Goal: Check status: Check status

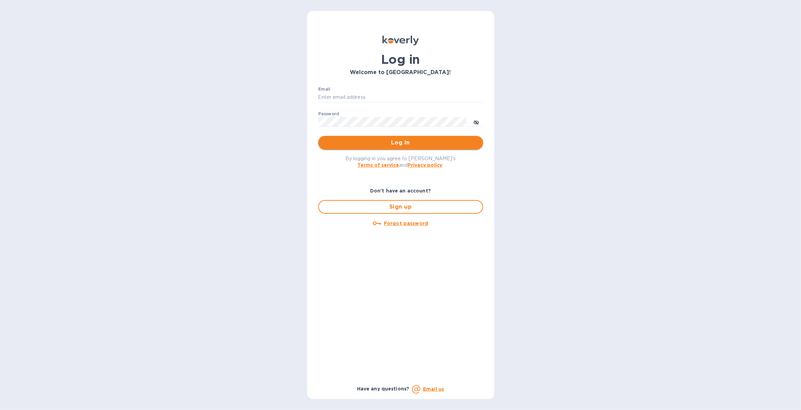
type input "[PERSON_NAME][EMAIL_ADDRESS][PERSON_NAME][DOMAIN_NAME]"
click at [407, 141] on span "Log in" at bounding box center [401, 143] width 154 height 8
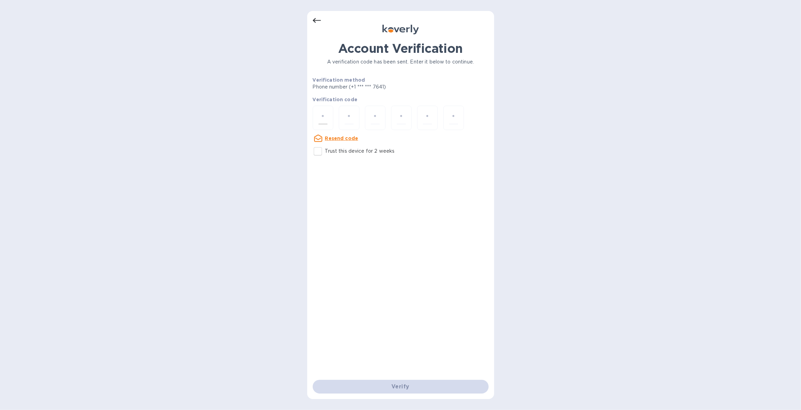
drag, startPoint x: 319, startPoint y: 117, endPoint x: 321, endPoint y: 120, distance: 3.7
click at [319, 117] on input "number" at bounding box center [322, 118] width 9 height 13
type input "5"
type input "1"
type input "6"
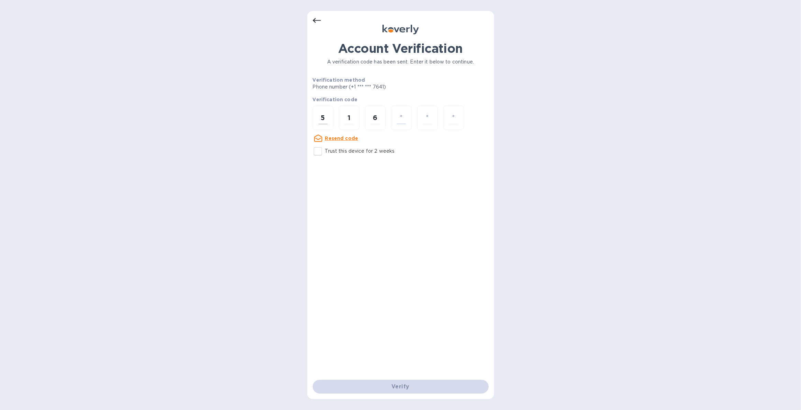
type input "1"
type input "0"
type input "9"
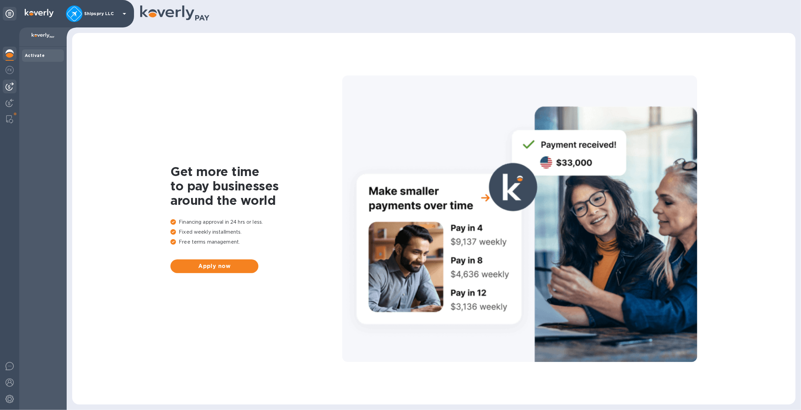
click at [16, 81] on div at bounding box center [10, 87] width 14 height 14
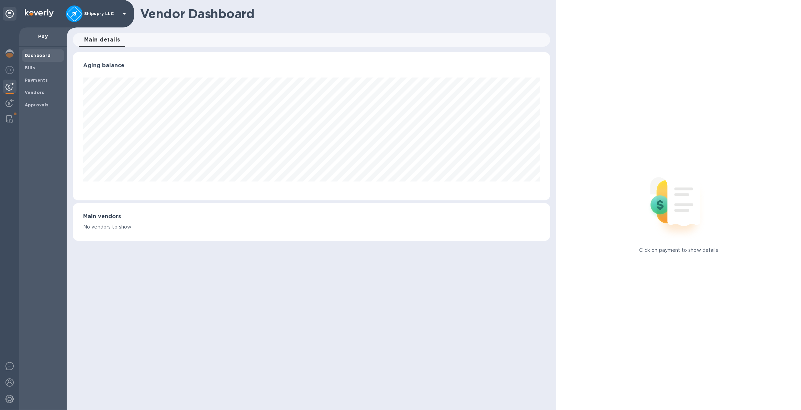
scroll to position [148, 477]
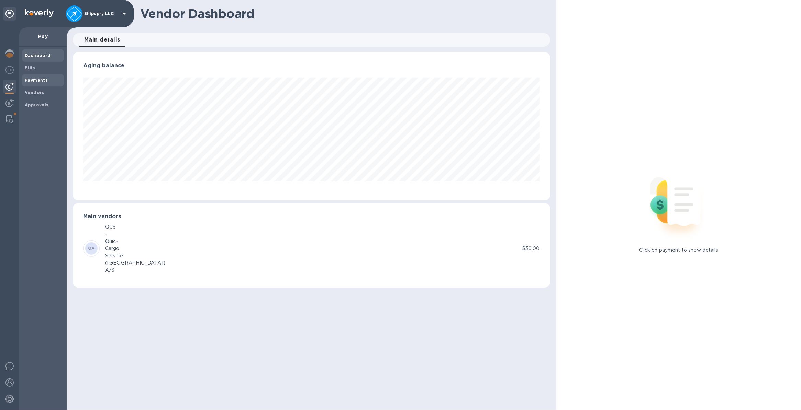
click at [29, 81] on b "Payments" at bounding box center [36, 80] width 23 height 5
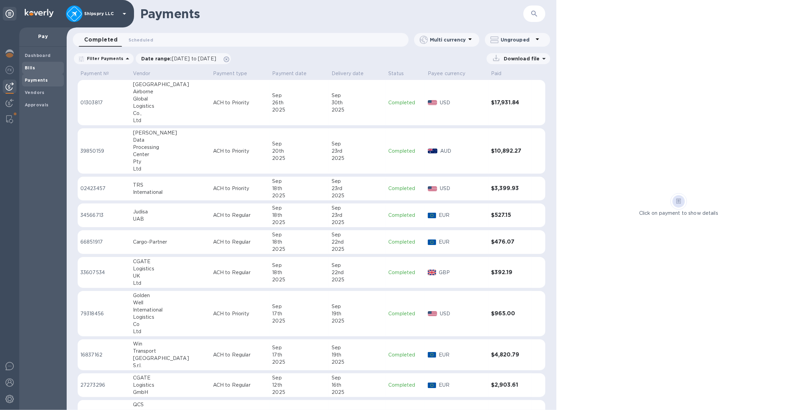
click at [30, 63] on div "Bills" at bounding box center [43, 68] width 42 height 12
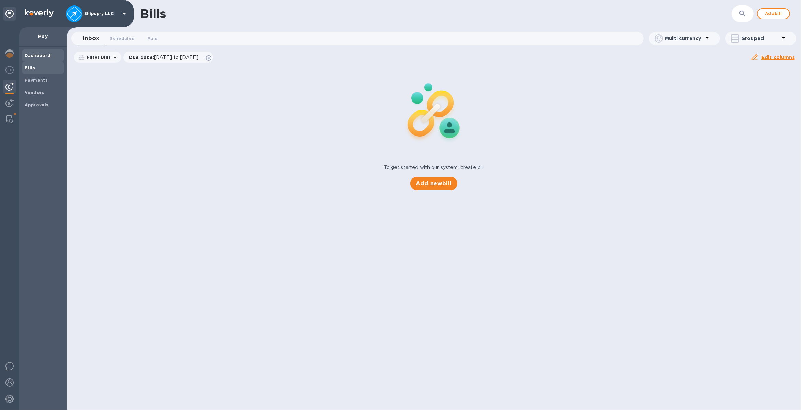
click at [31, 56] on b "Dashboard" at bounding box center [38, 55] width 26 height 5
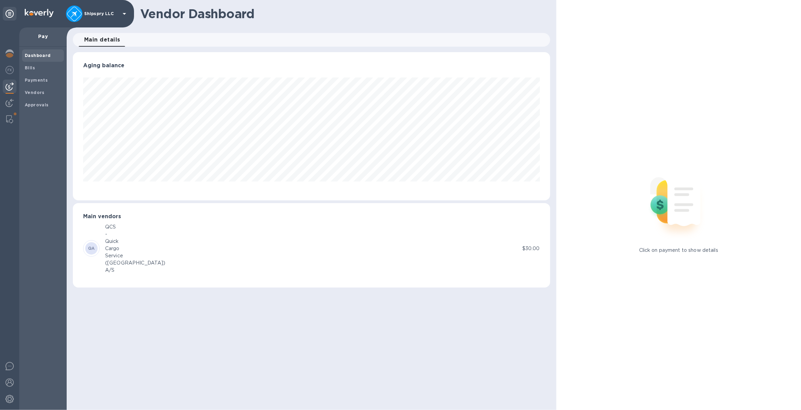
scroll to position [148, 477]
